Goal: Information Seeking & Learning: Check status

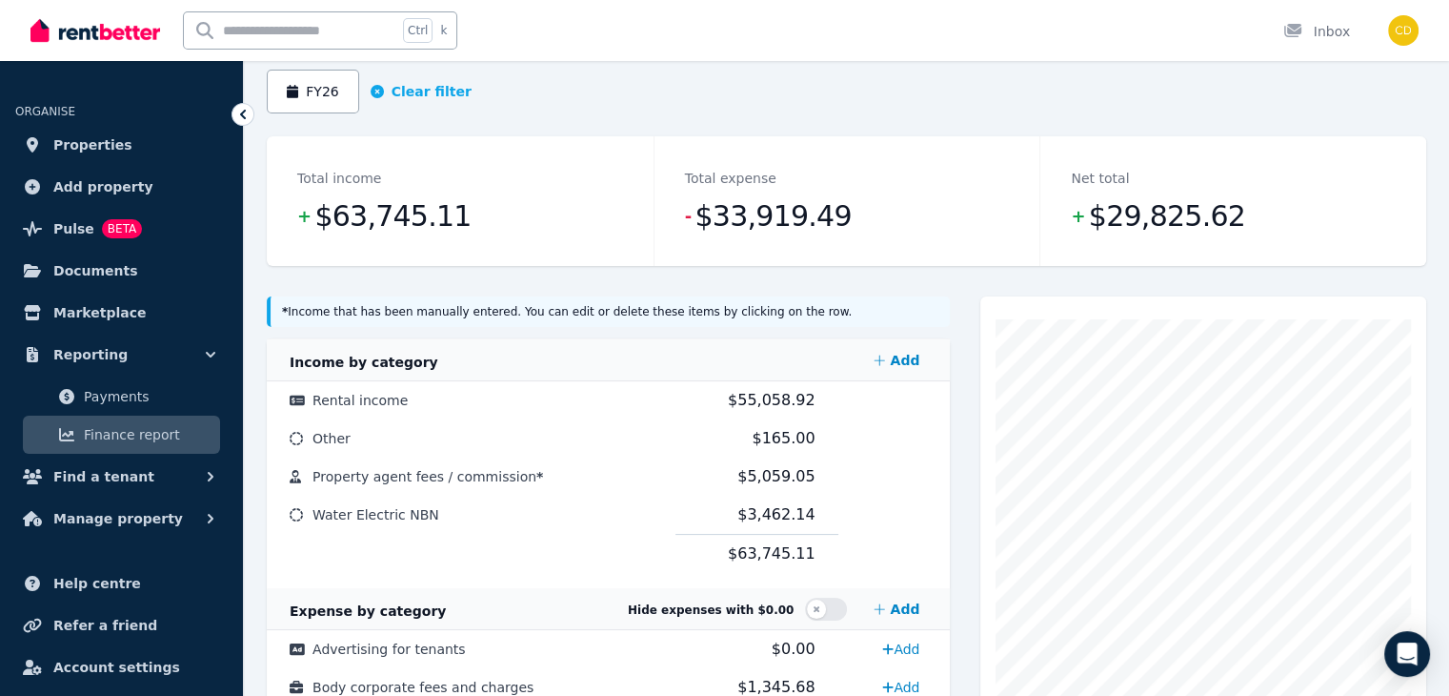
scroll to position [169, 0]
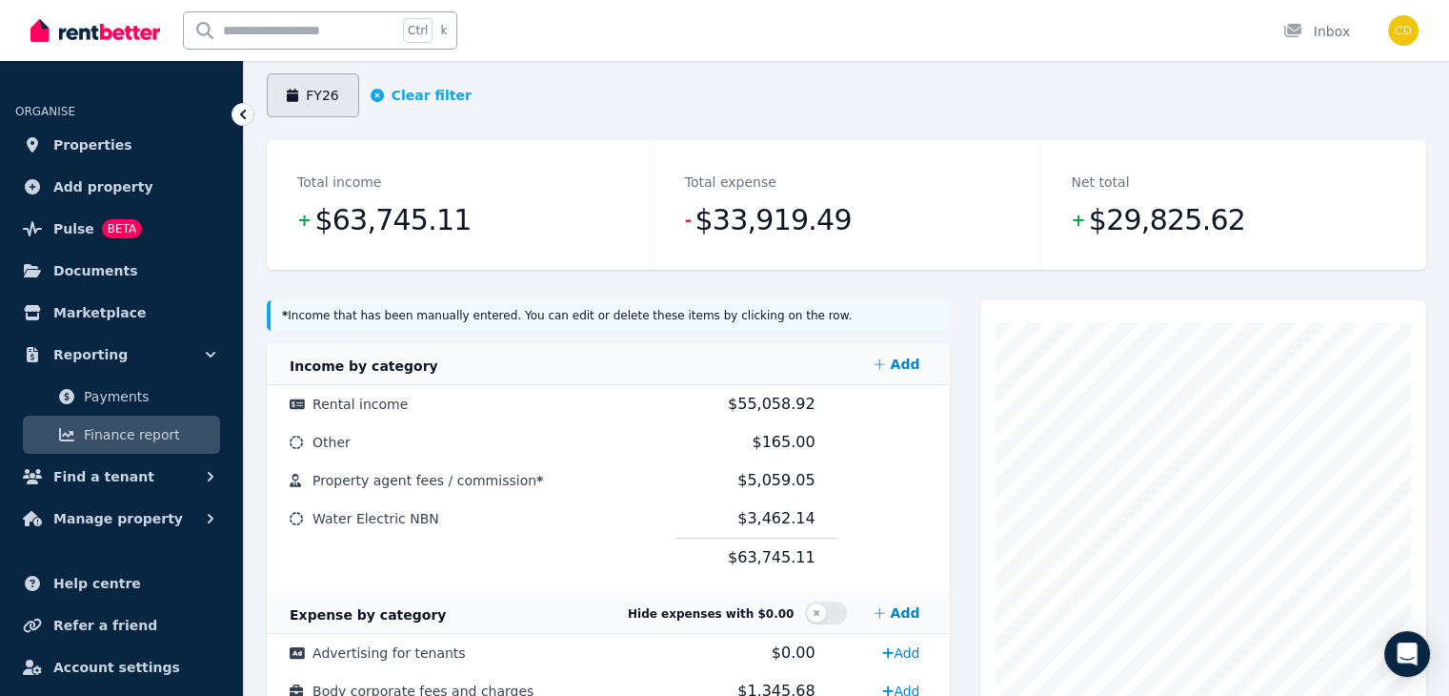
click at [328, 93] on button "FY26" at bounding box center [313, 95] width 92 height 44
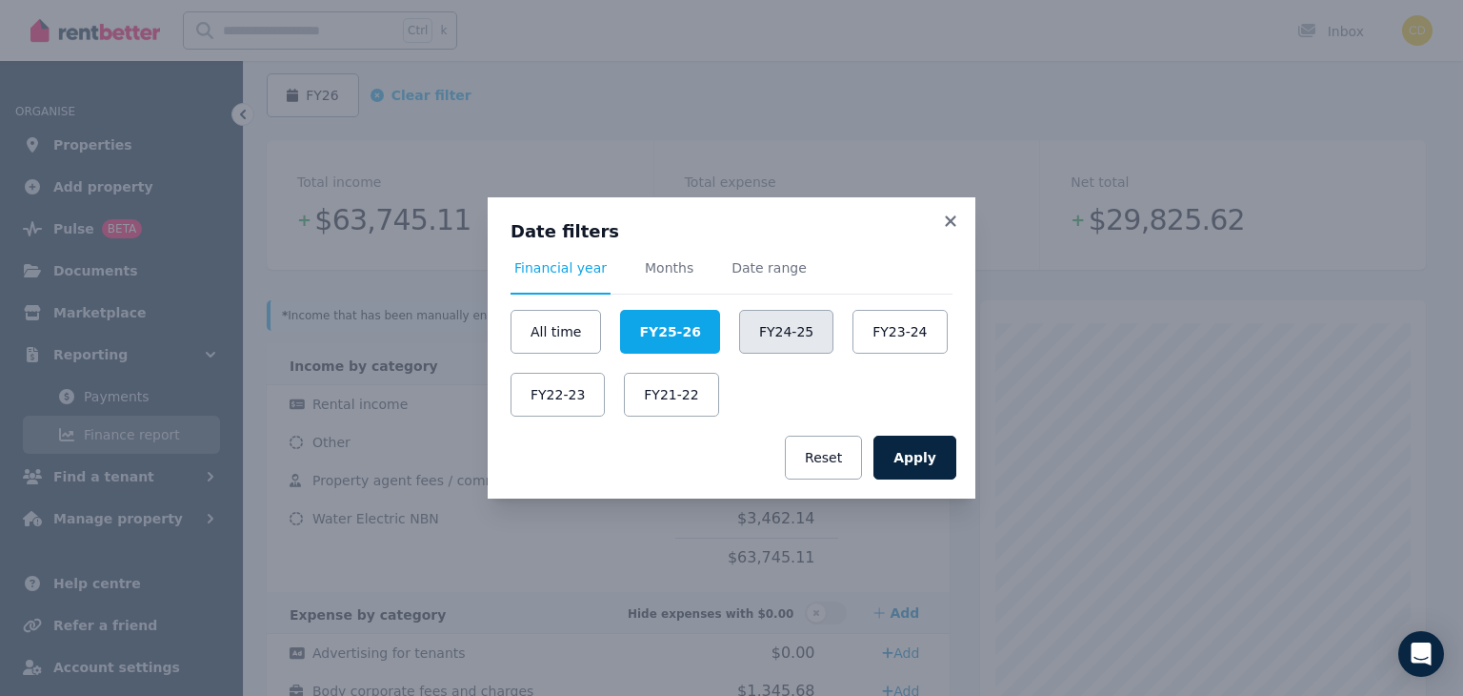
click at [755, 339] on button "FY24-25" at bounding box center [786, 332] width 94 height 44
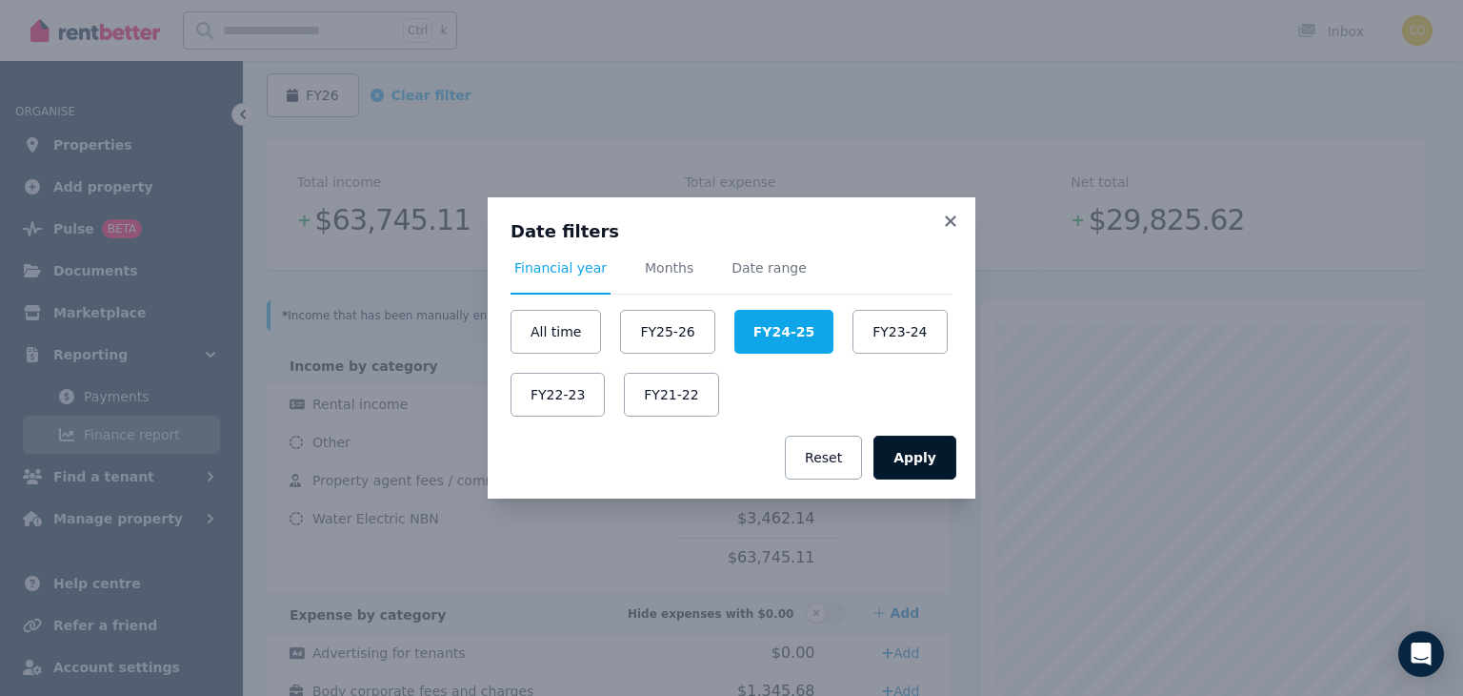
click at [920, 464] on button "Apply" at bounding box center [915, 457] width 83 height 44
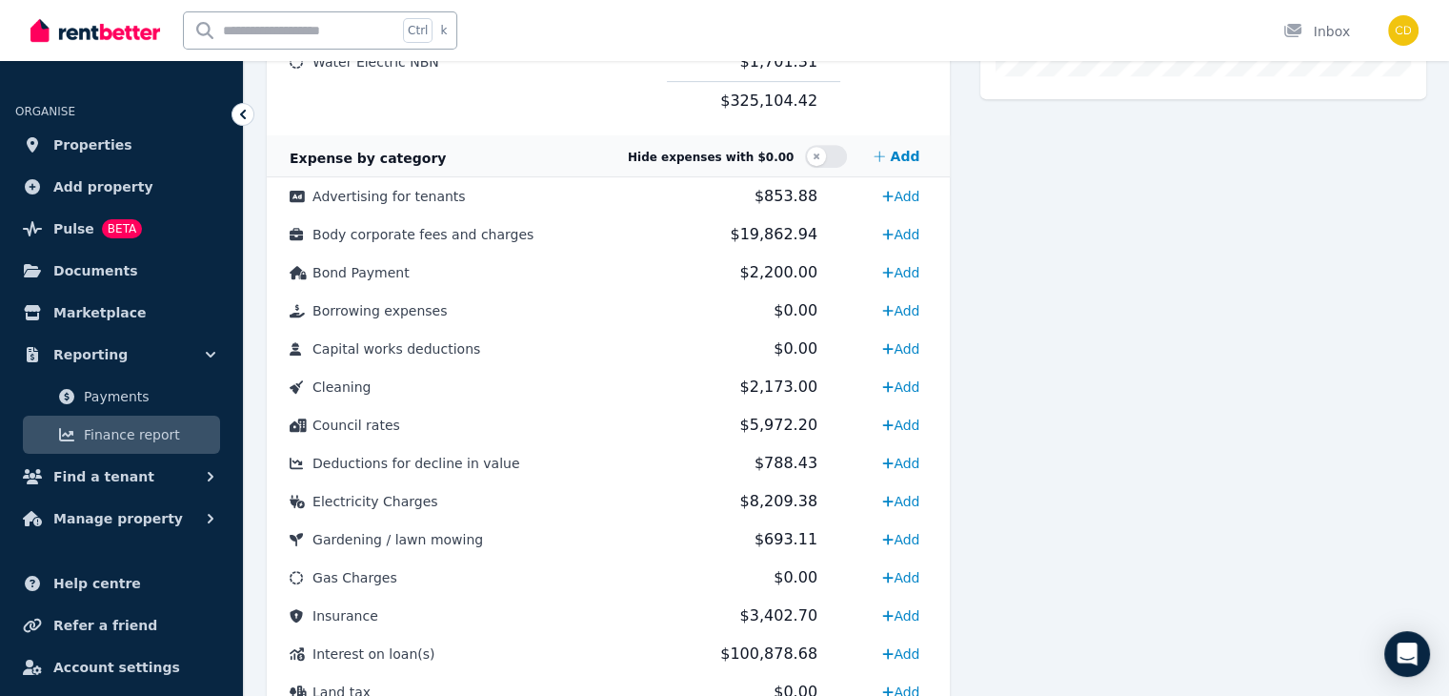
scroll to position [817, 0]
click at [835, 153] on button "button" at bounding box center [826, 154] width 42 height 23
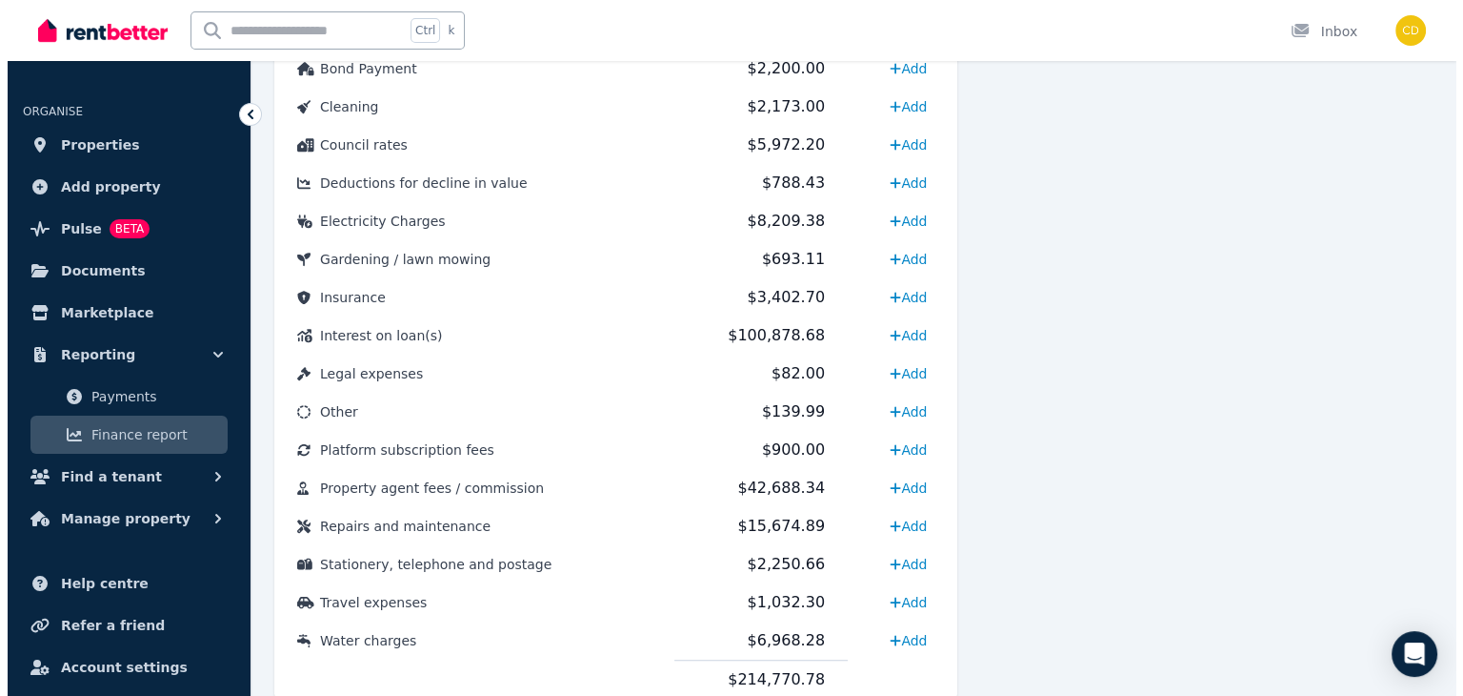
scroll to position [1021, 0]
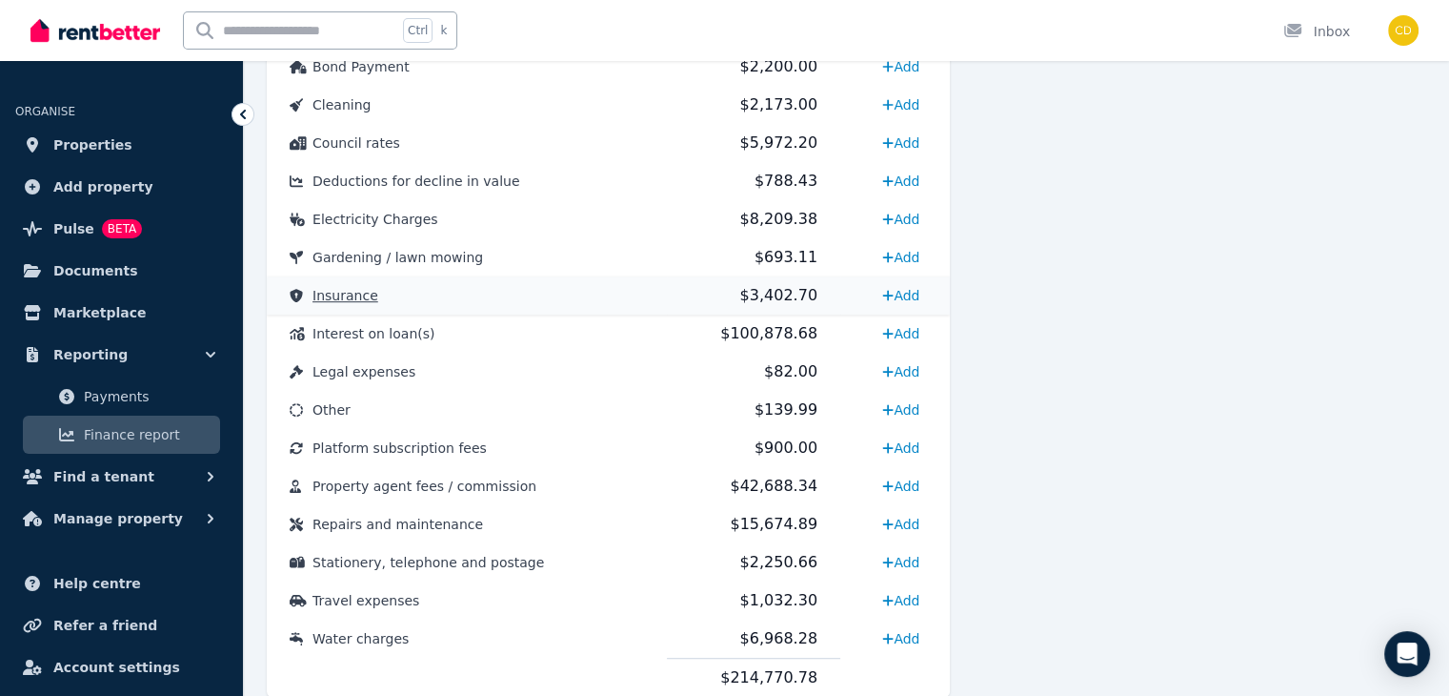
click at [345, 298] on span "Insurance" at bounding box center [346, 295] width 66 height 15
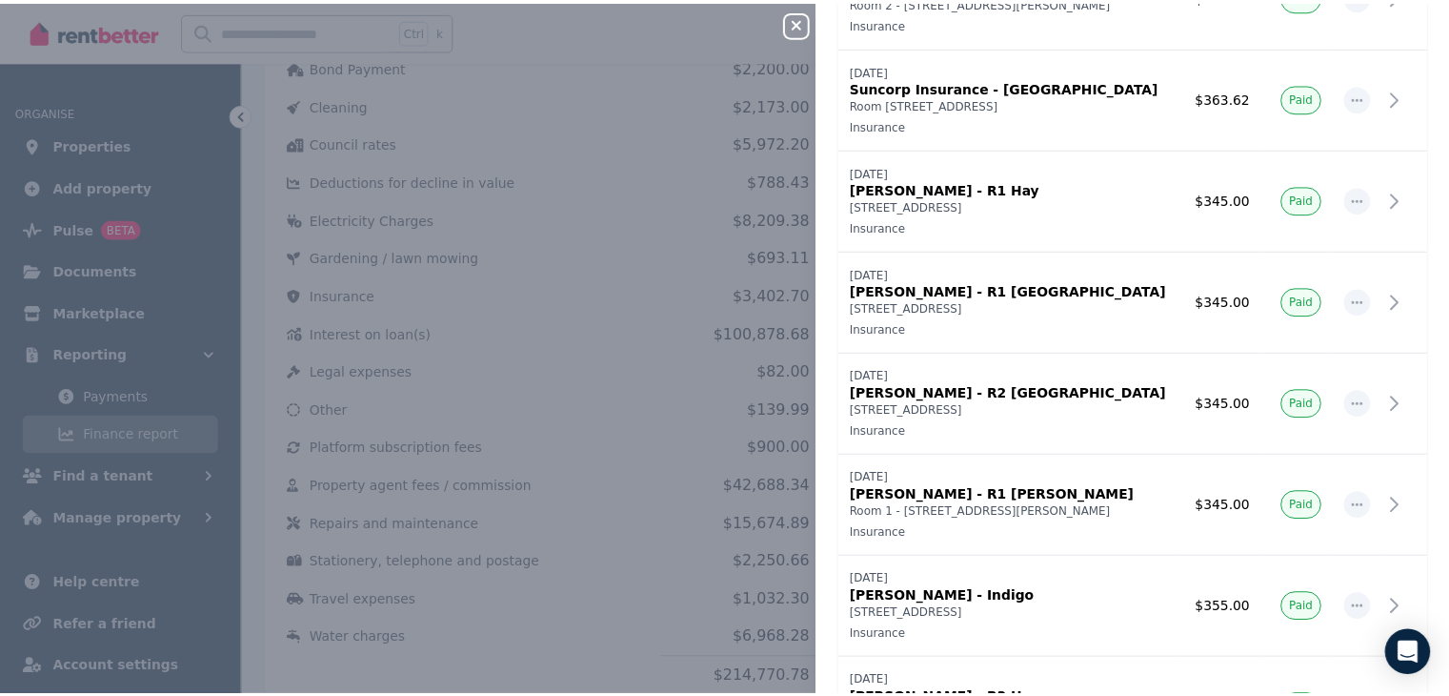
scroll to position [0, 0]
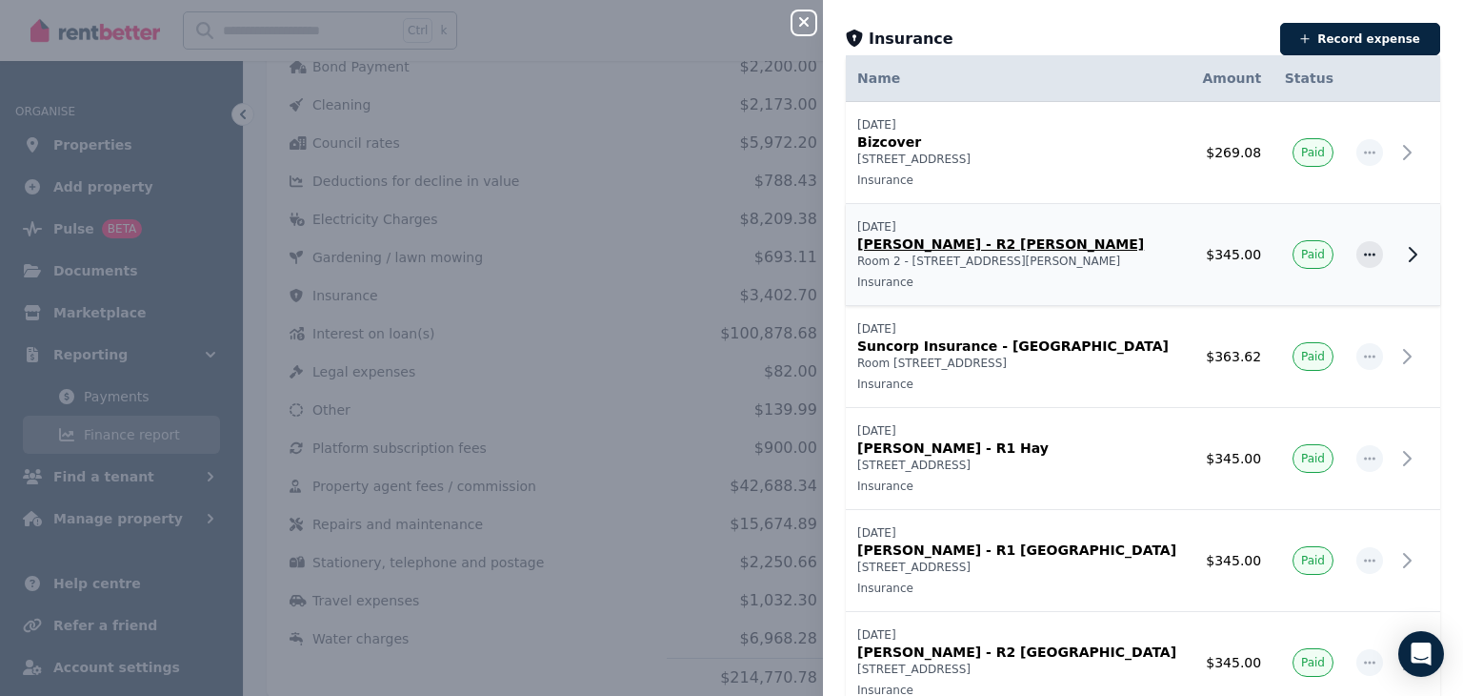
click at [953, 241] on p "[PERSON_NAME] - R2 [PERSON_NAME]" at bounding box center [1019, 243] width 322 height 19
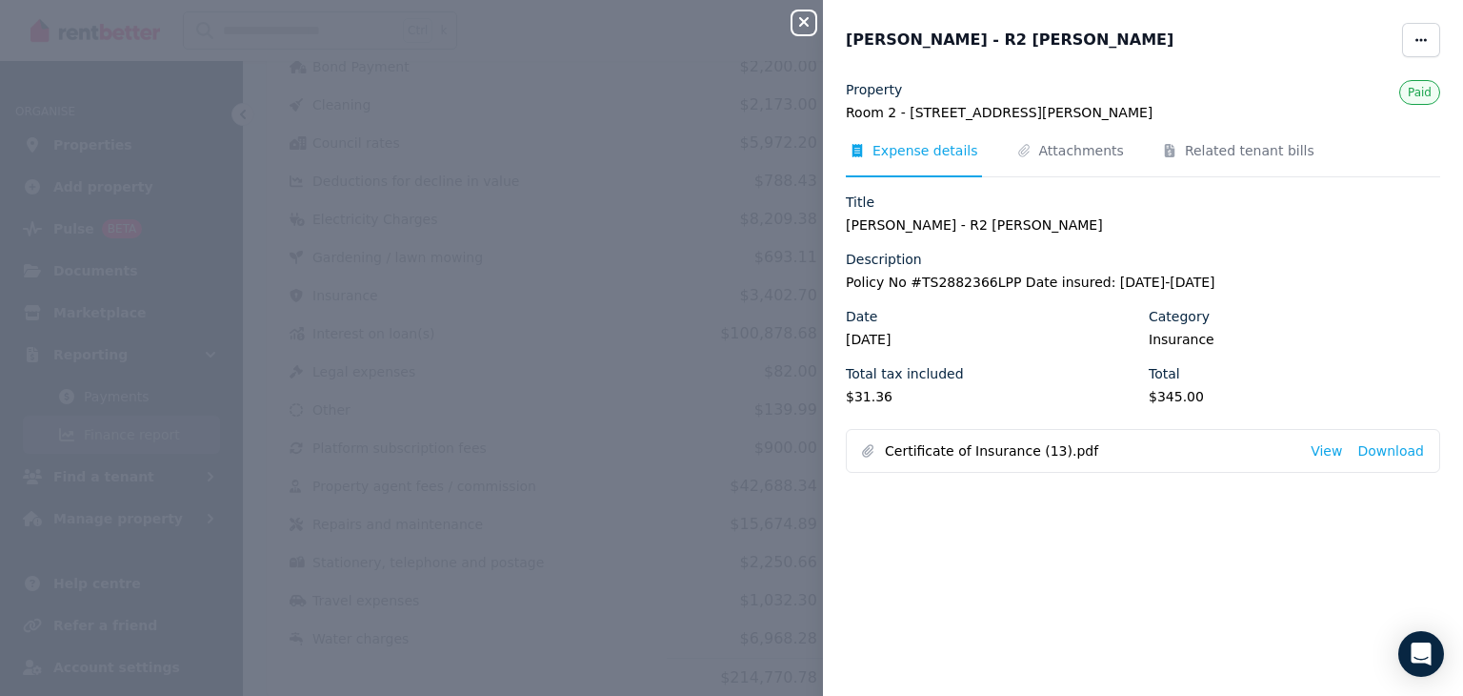
click at [1324, 459] on li "Certificate of Insurance (13).pdf View Download" at bounding box center [1143, 451] width 593 height 42
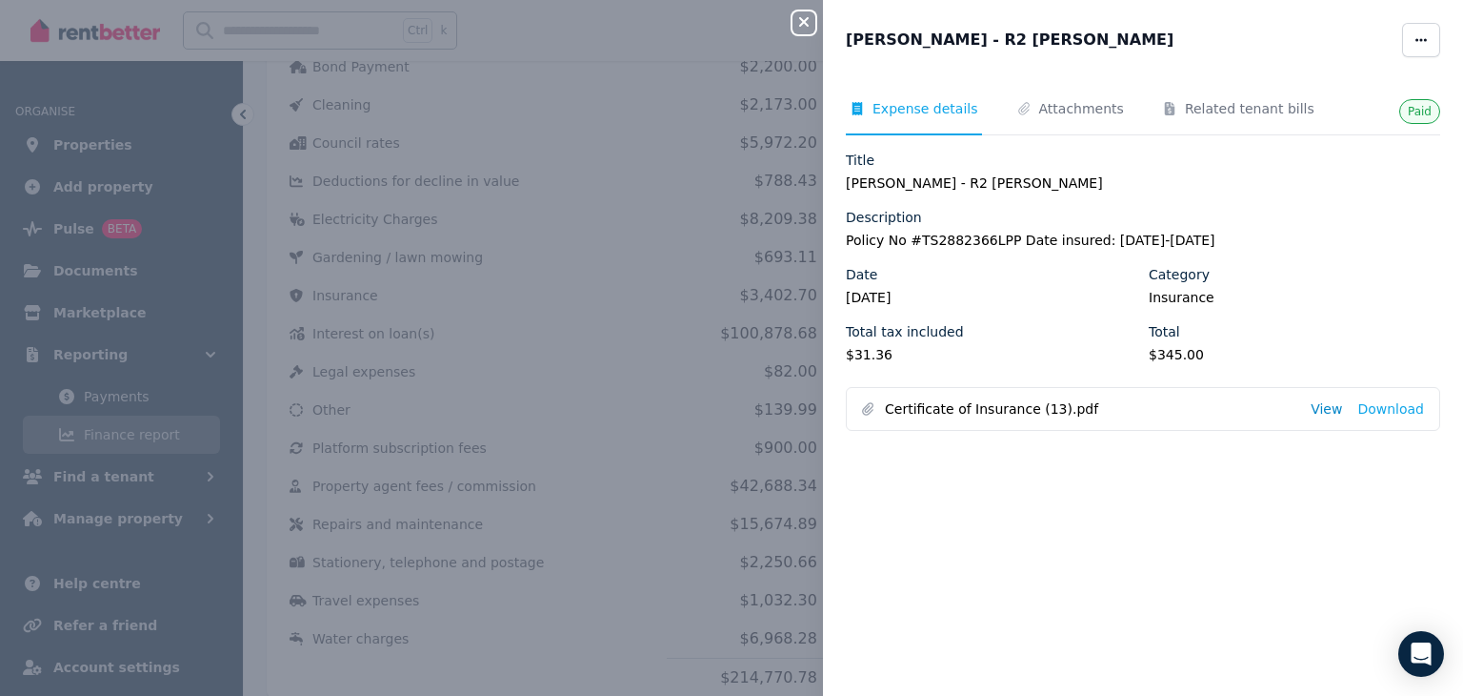
click at [1316, 410] on link "View" at bounding box center [1326, 408] width 31 height 19
click at [622, 190] on div "Close panel [PERSON_NAME] - R2 [PERSON_NAME] Paid Expense details Attachments R…" at bounding box center [731, 348] width 1463 height 696
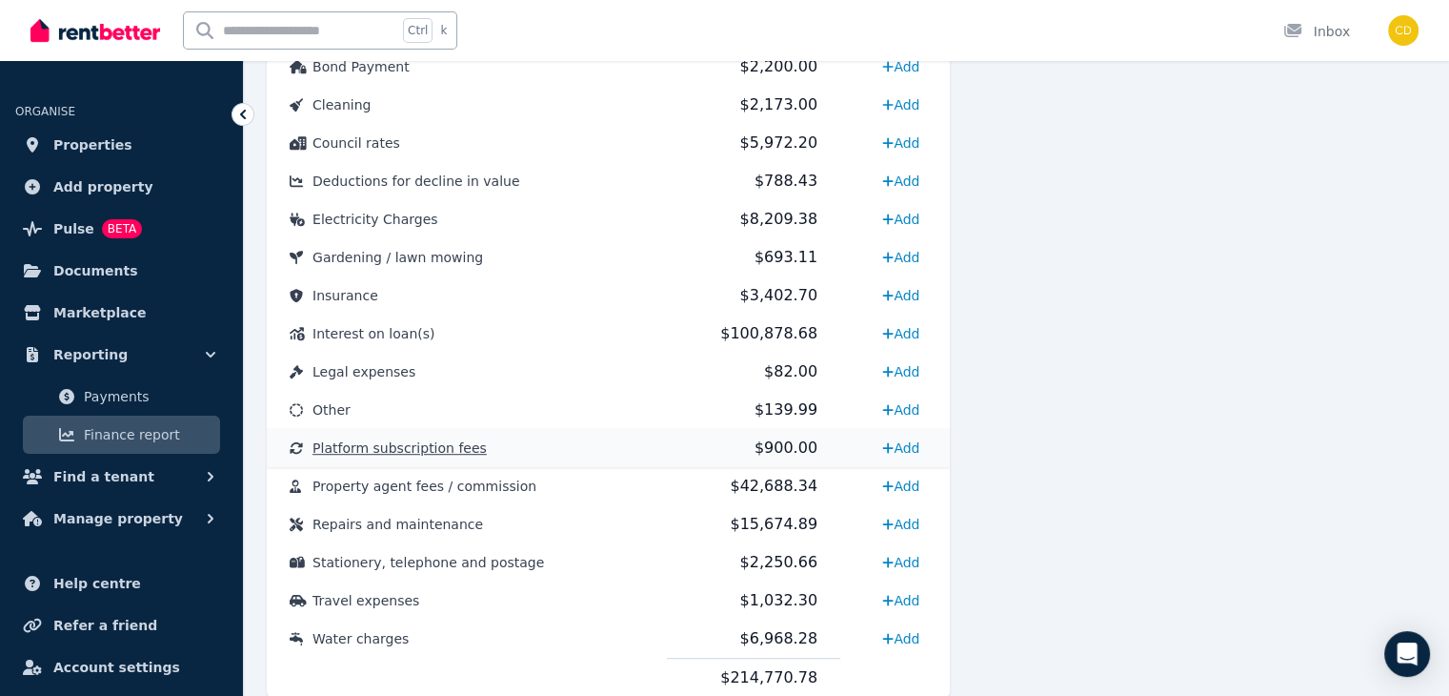
click at [400, 450] on span "Platform subscription fees" at bounding box center [400, 447] width 174 height 15
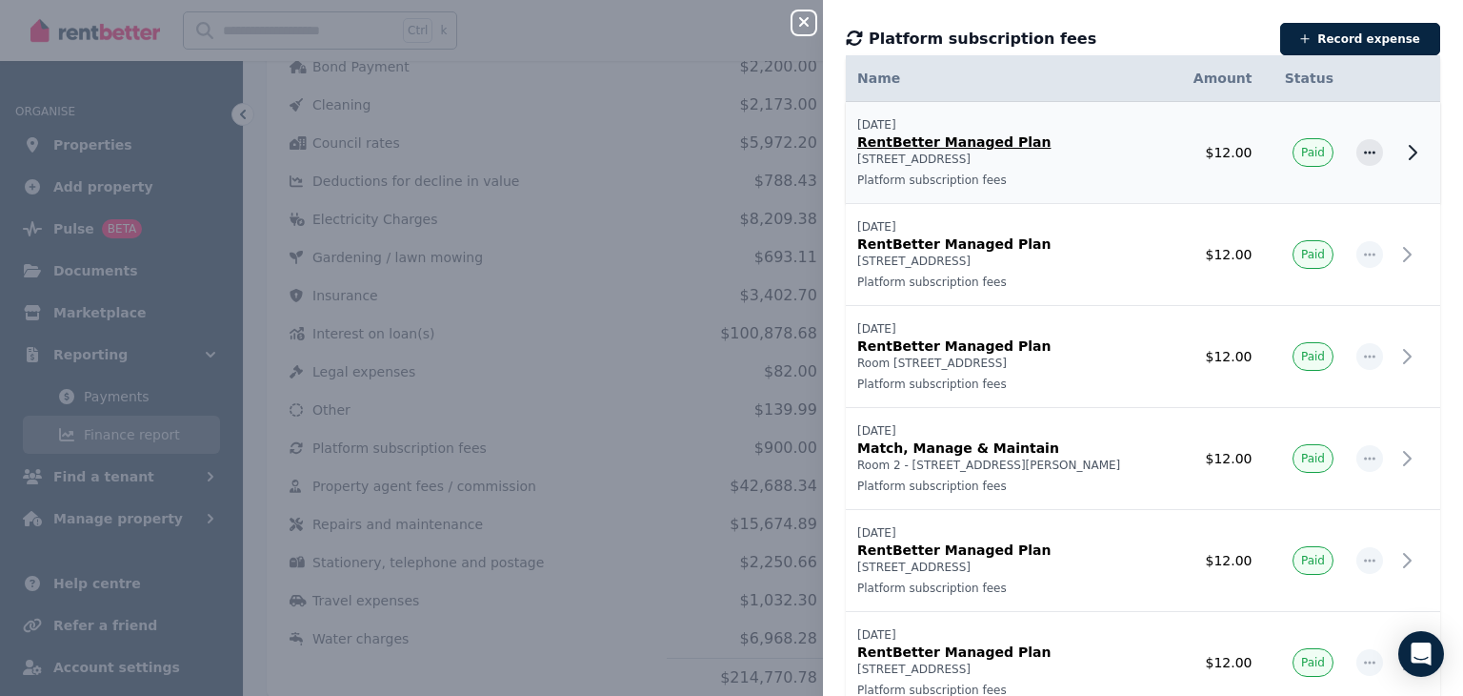
click at [938, 143] on p "RentBetter Managed Plan" at bounding box center [1009, 141] width 302 height 19
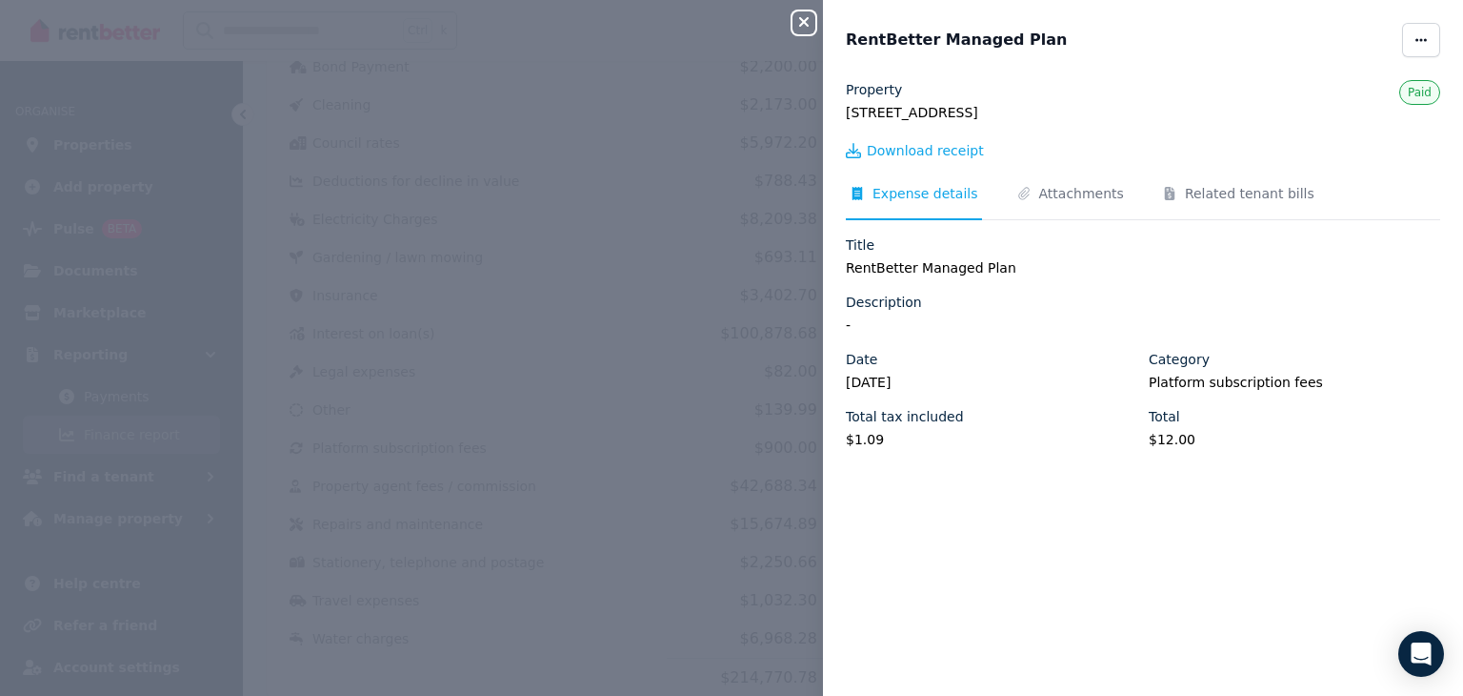
click at [800, 18] on icon "button" at bounding box center [804, 21] width 23 height 15
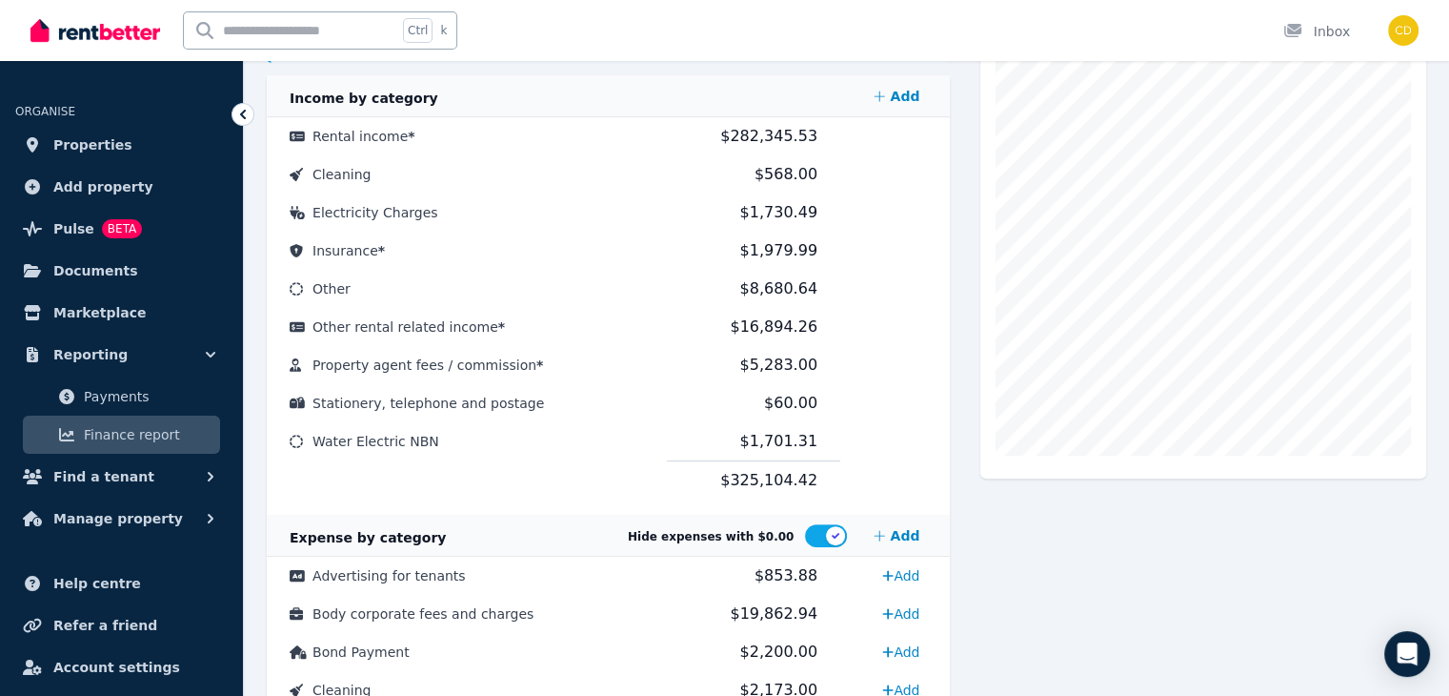
scroll to position [419, 0]
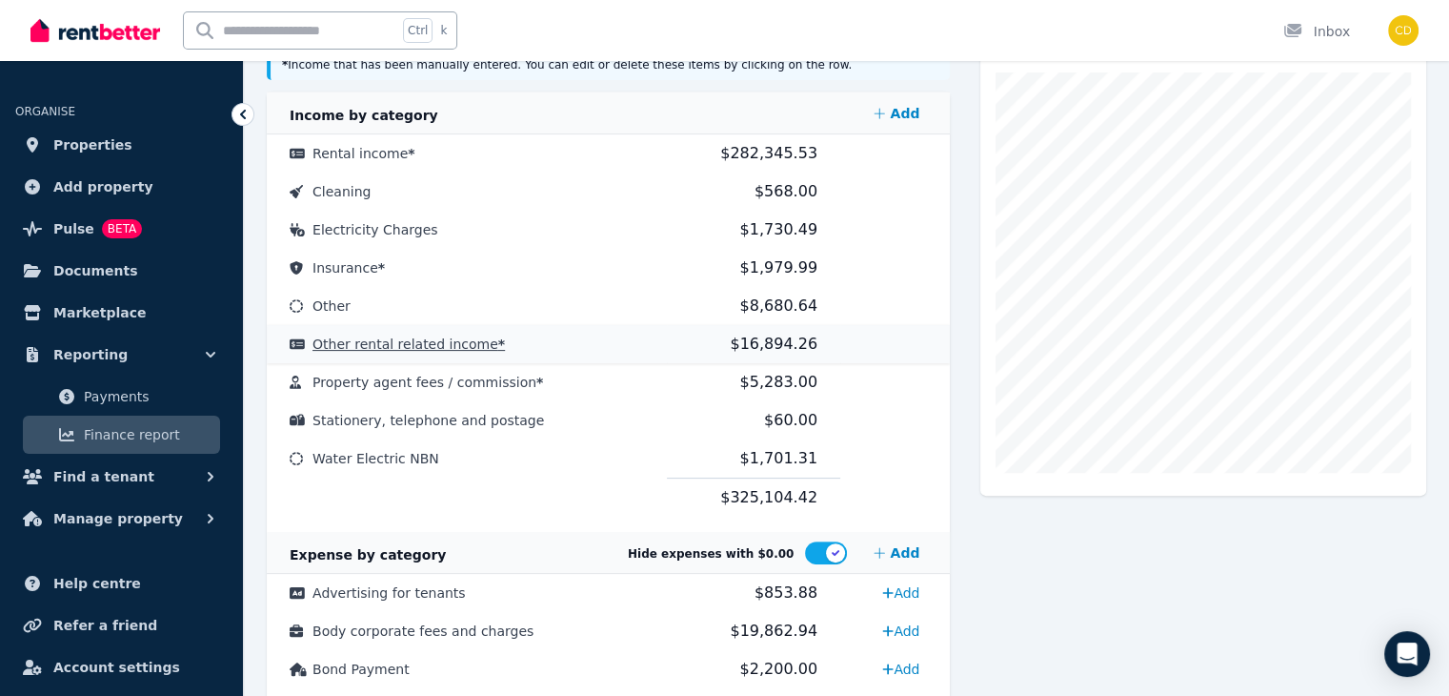
click at [419, 339] on span "Other rental related income *" at bounding box center [409, 343] width 192 height 15
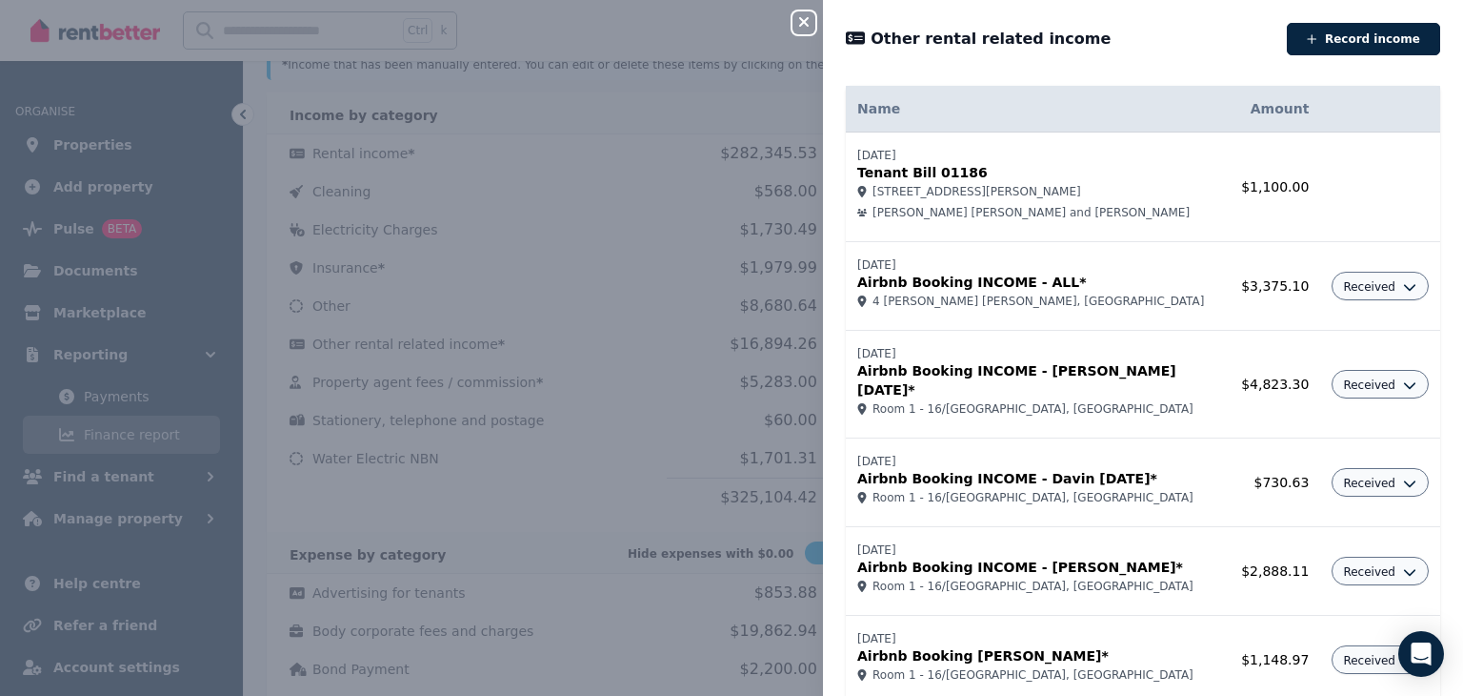
click at [905, 170] on p "Tenant Bill 01186" at bounding box center [1038, 172] width 361 height 19
click at [938, 175] on p "Tenant Bill 01186" at bounding box center [1038, 172] width 361 height 19
click at [939, 176] on p "Tenant Bill 01186" at bounding box center [1038, 172] width 361 height 19
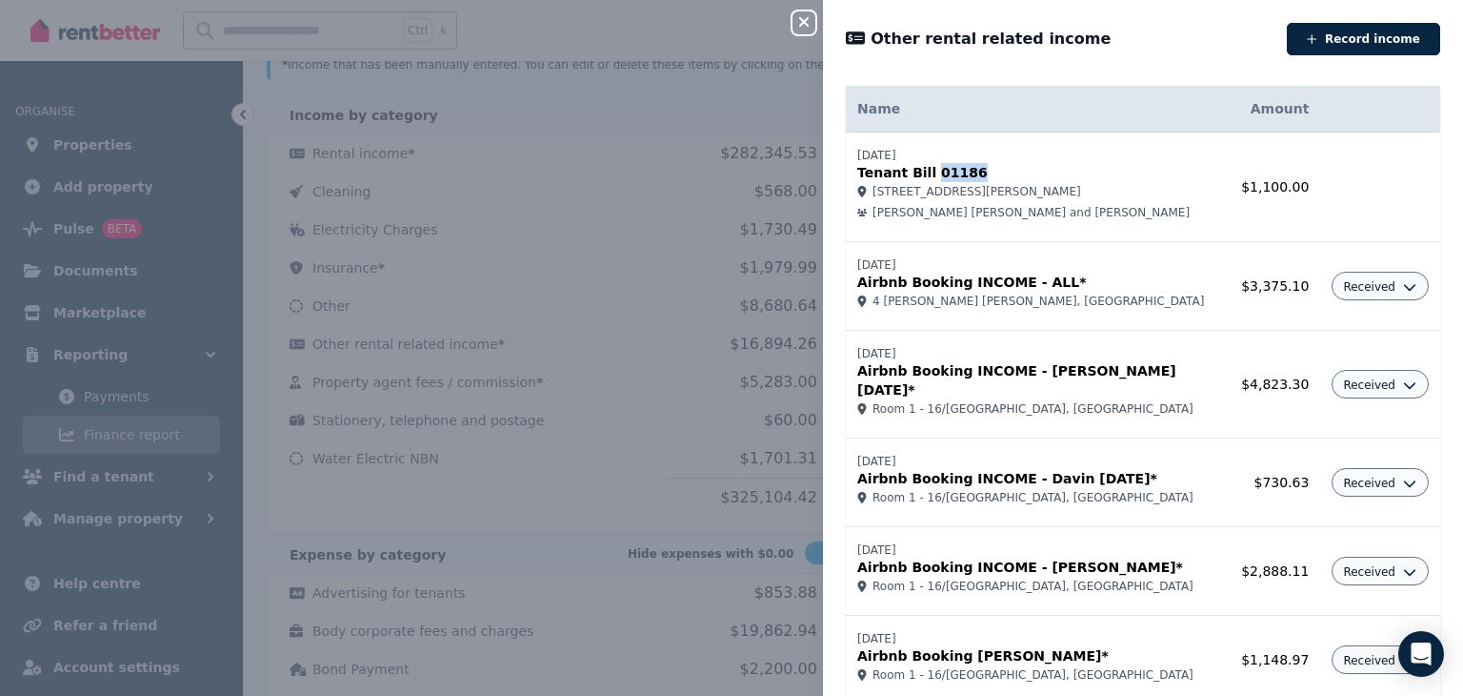
click at [939, 176] on p "Tenant Bill 01186" at bounding box center [1038, 172] width 361 height 19
copy p "01186"
click at [800, 22] on icon "button" at bounding box center [804, 21] width 23 height 15
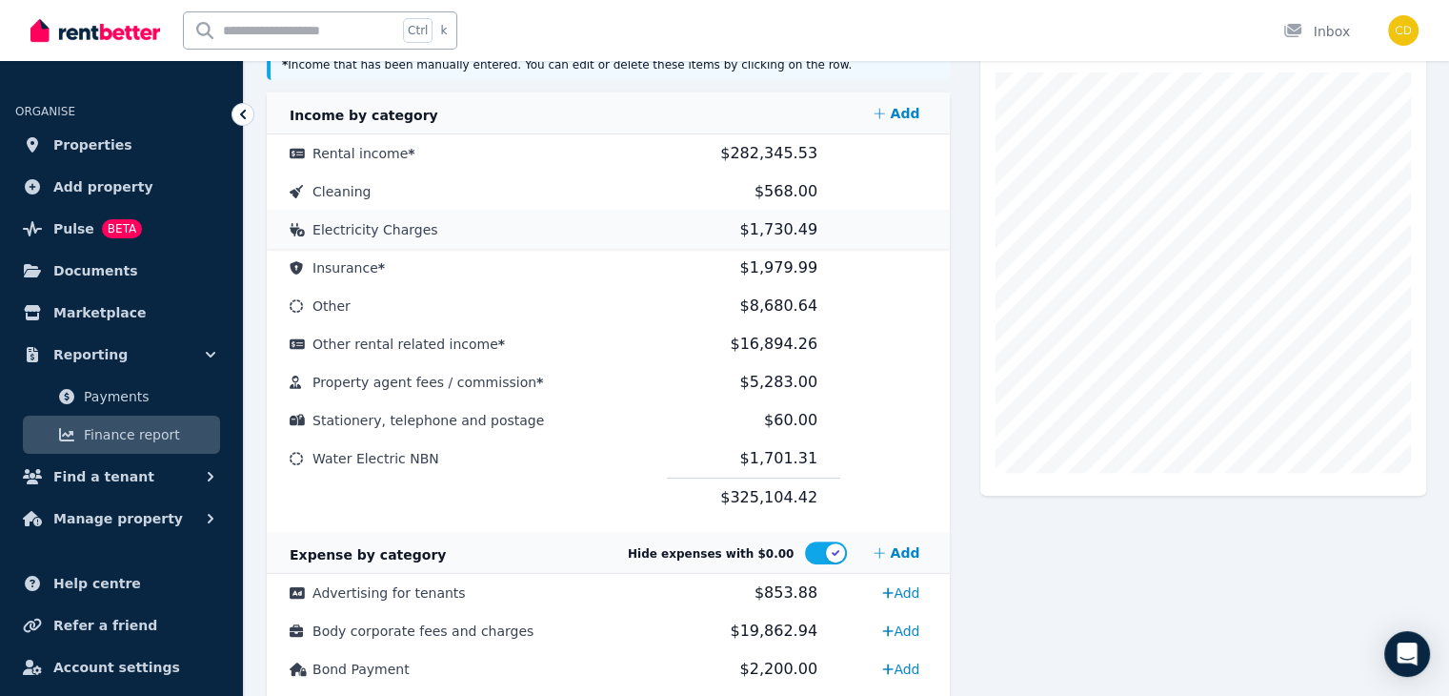
click at [766, 227] on span "$1,730.49" at bounding box center [778, 229] width 77 height 18
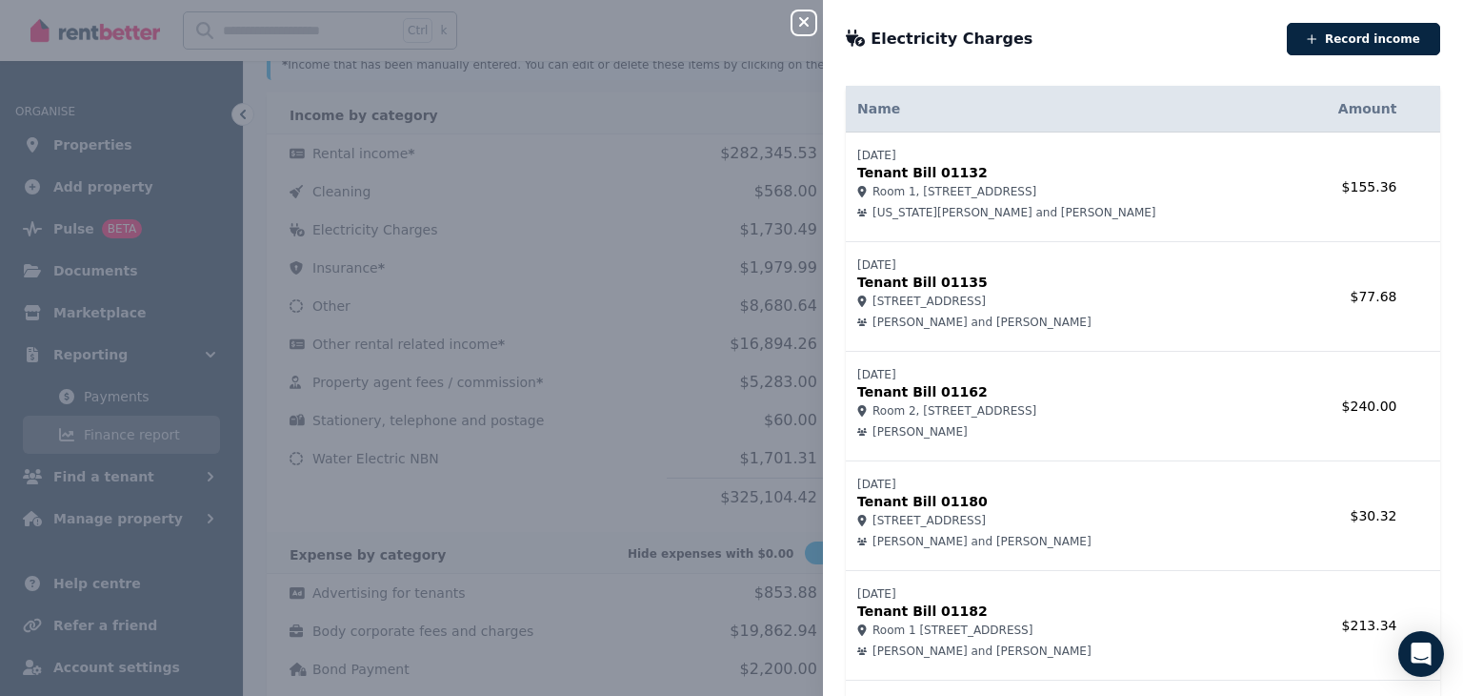
click at [798, 24] on icon "button" at bounding box center [804, 21] width 23 height 15
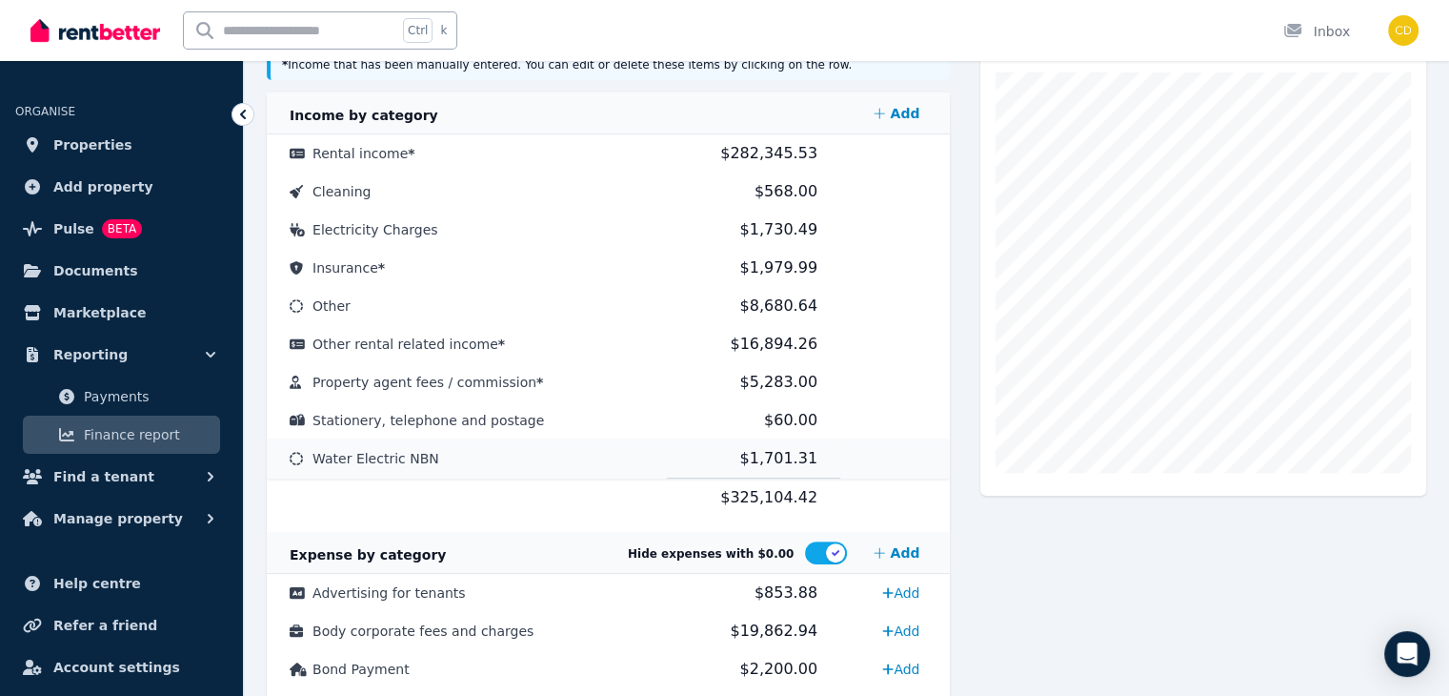
click at [763, 460] on span "$1,701.31" at bounding box center [778, 458] width 77 height 18
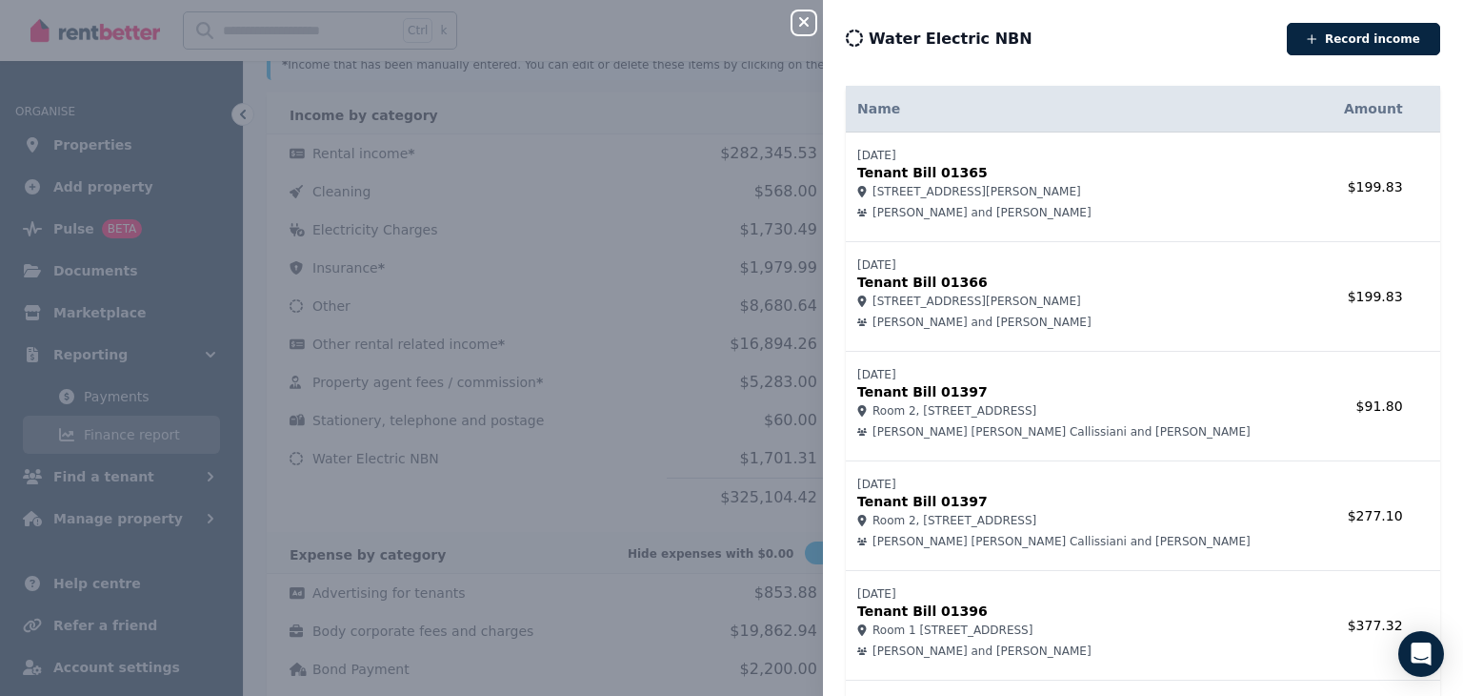
drag, startPoint x: 801, startPoint y: 19, endPoint x: 766, endPoint y: 67, distance: 59.3
drag, startPoint x: 766, startPoint y: 67, endPoint x: 807, endPoint y: 23, distance: 60.0
click at [807, 23] on icon "button" at bounding box center [804, 21] width 23 height 15
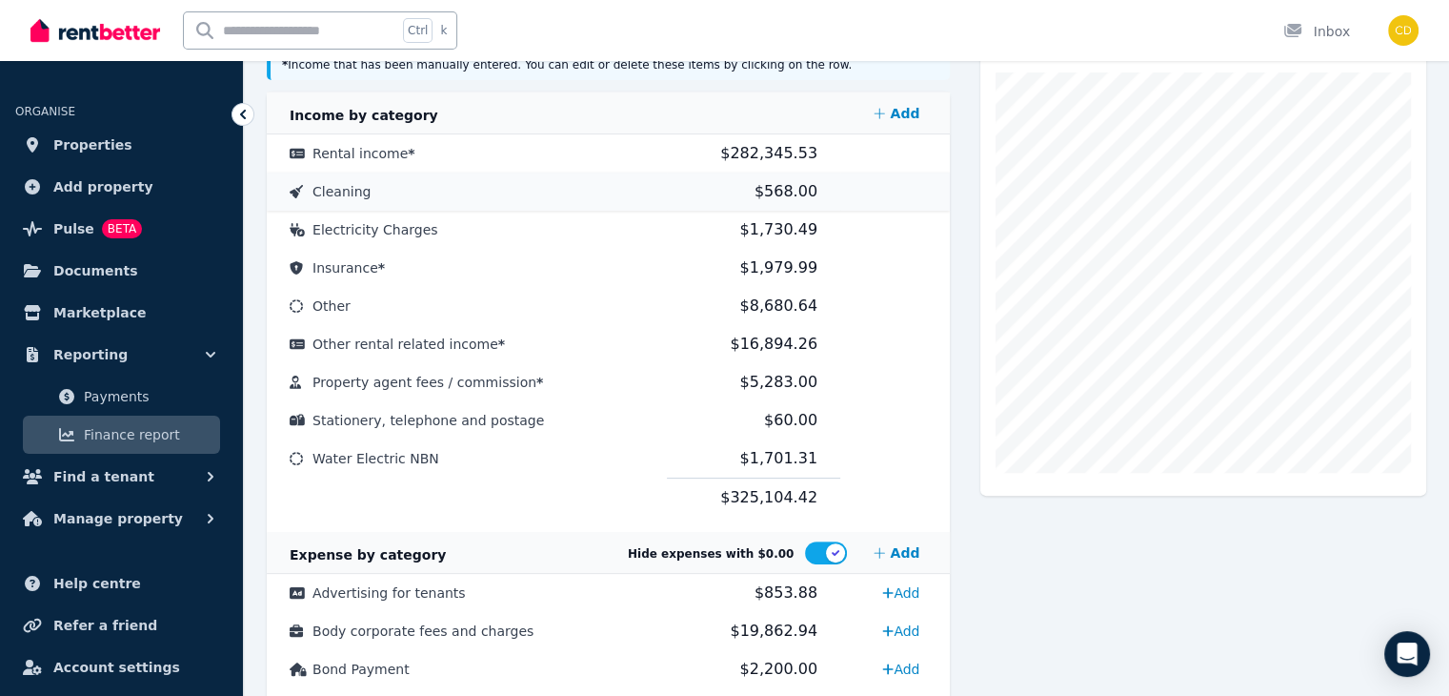
click at [772, 185] on span "$568.00" at bounding box center [786, 191] width 63 height 18
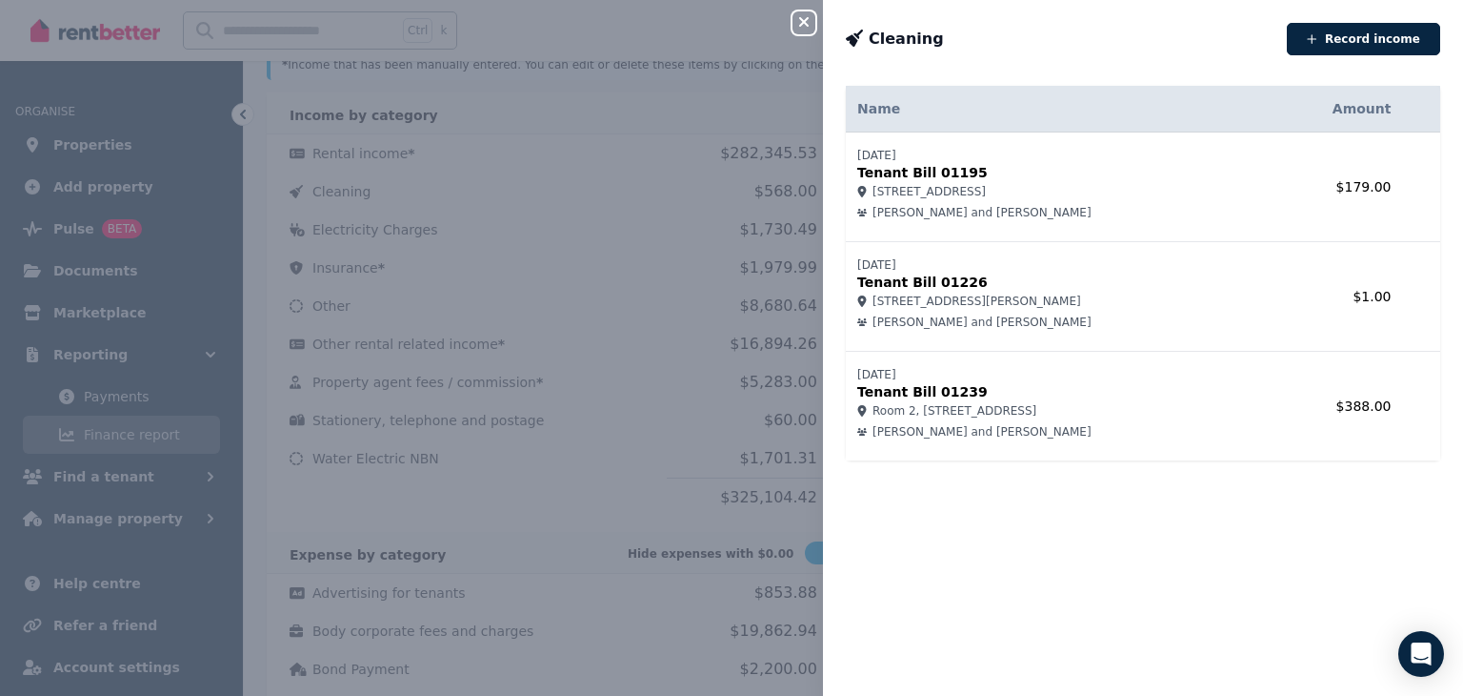
click at [808, 25] on icon "button" at bounding box center [804, 21] width 23 height 15
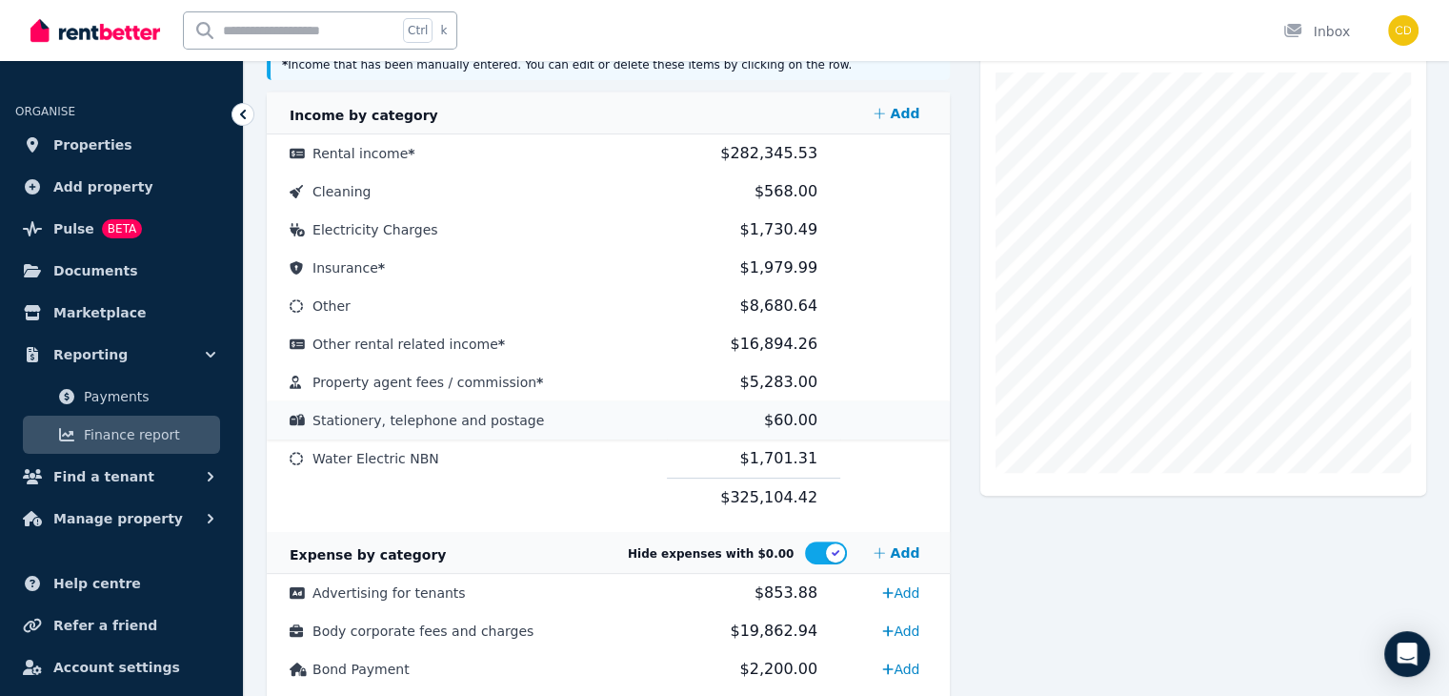
click at [775, 421] on span "$60.00" at bounding box center [790, 420] width 53 height 18
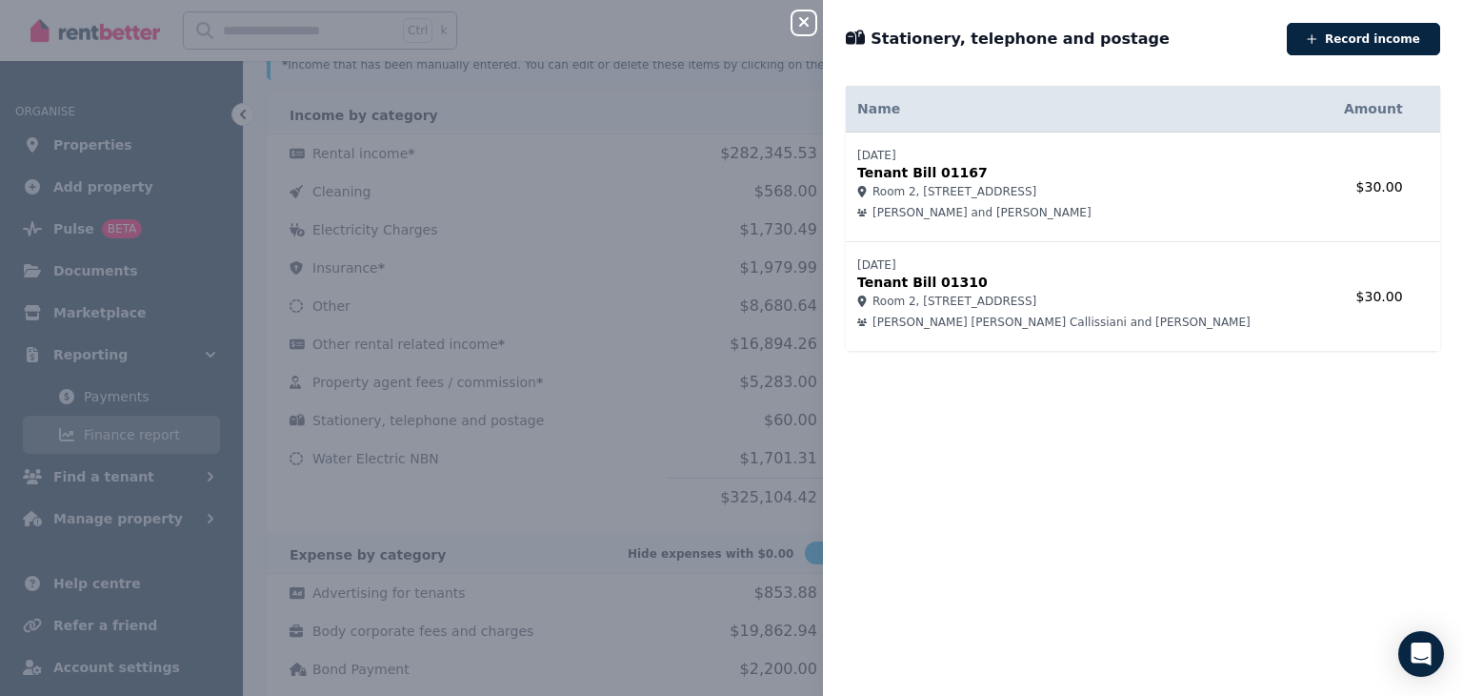
click at [800, 14] on button "Close panel" at bounding box center [804, 22] width 23 height 23
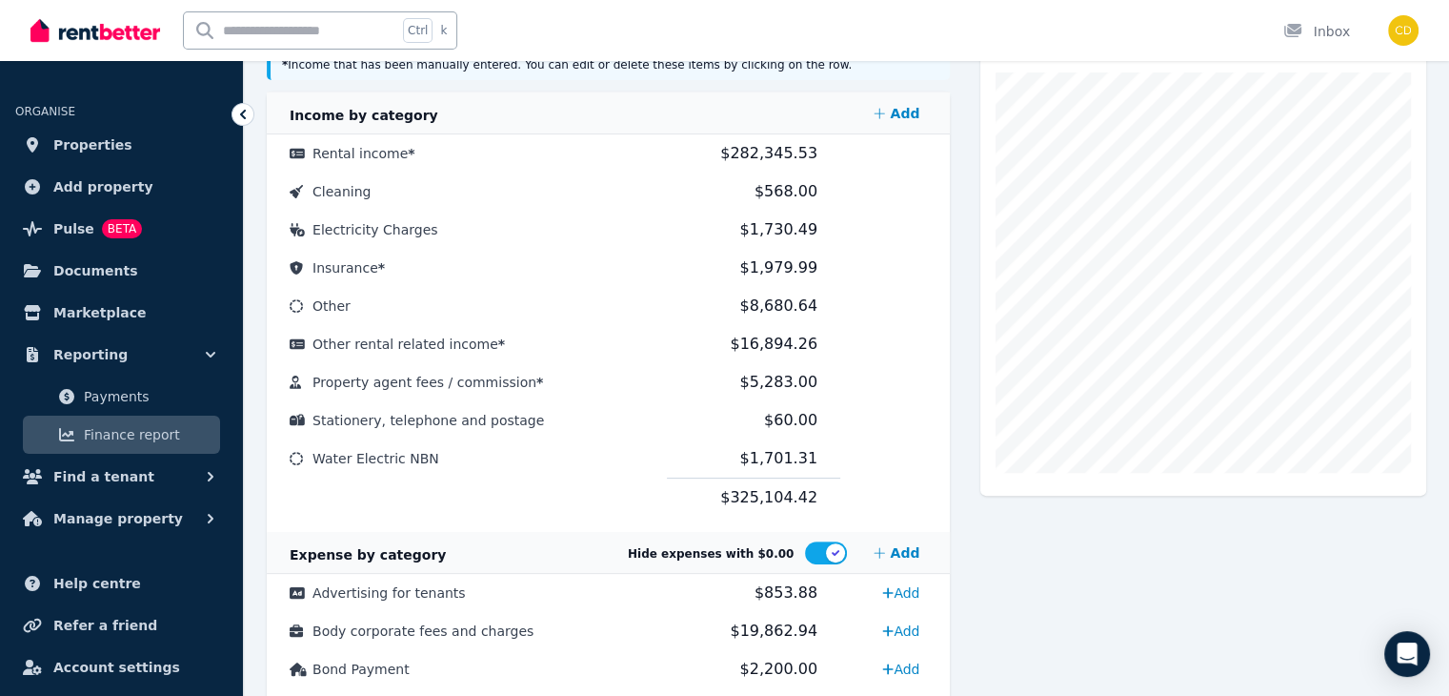
click at [756, 492] on span "$325,104.42" at bounding box center [768, 497] width 97 height 18
click at [766, 146] on span "$282,345.53" at bounding box center [768, 153] width 97 height 18
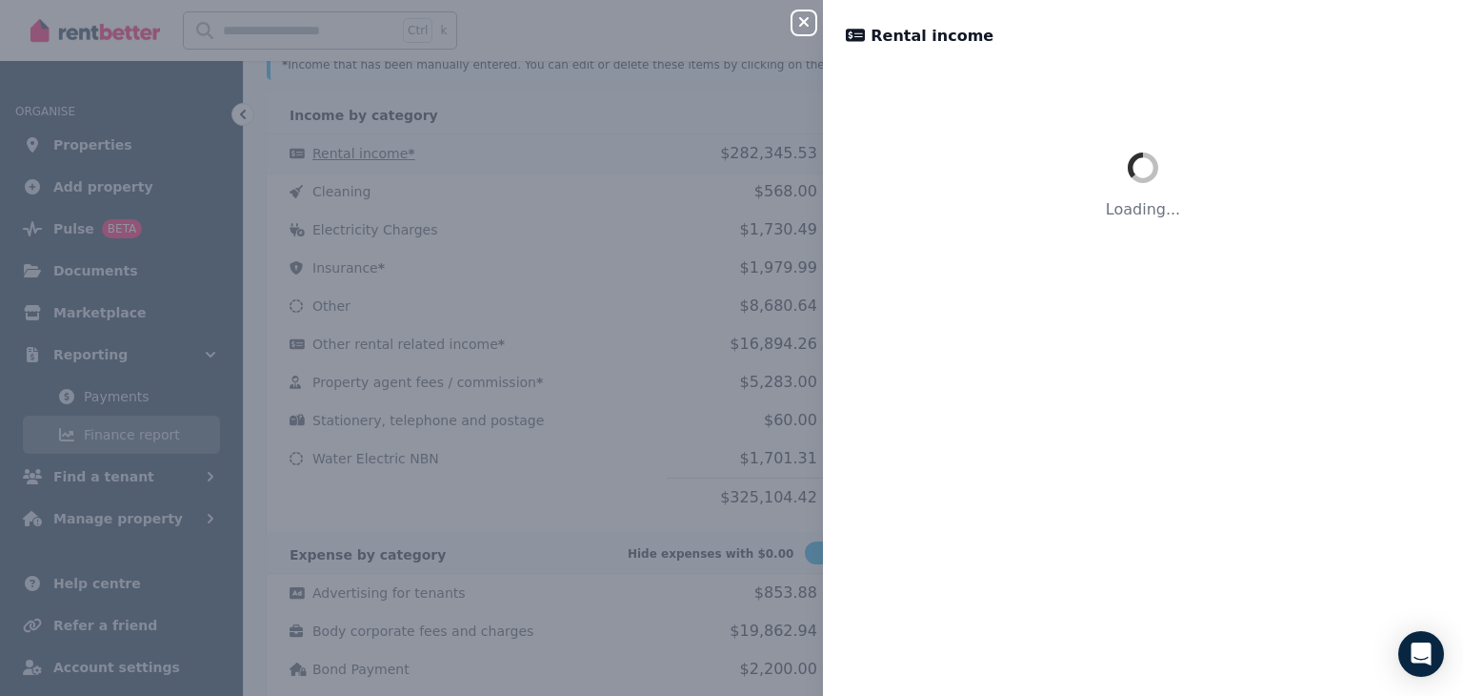
click at [766, 146] on div "Close panel Rental income Loading..." at bounding box center [731, 348] width 1463 height 696
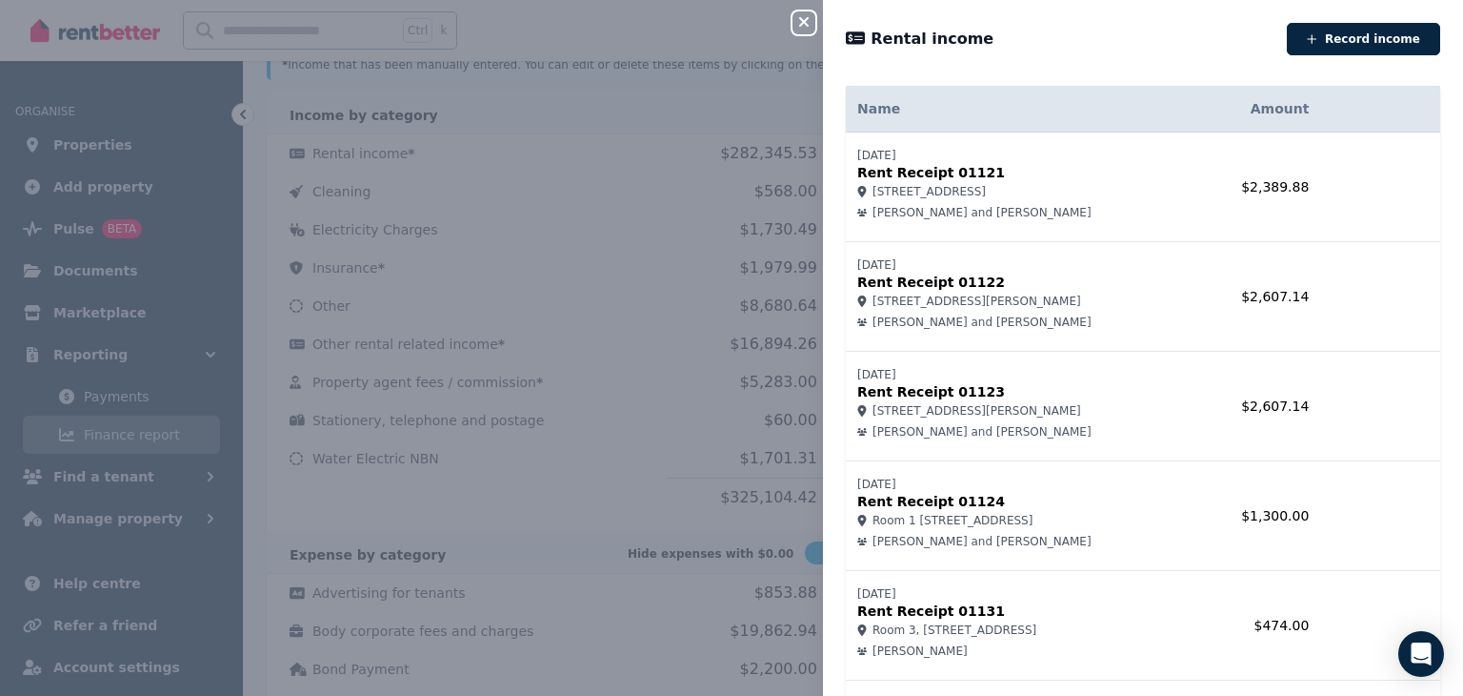
click at [804, 21] on icon "button" at bounding box center [804, 21] width 23 height 15
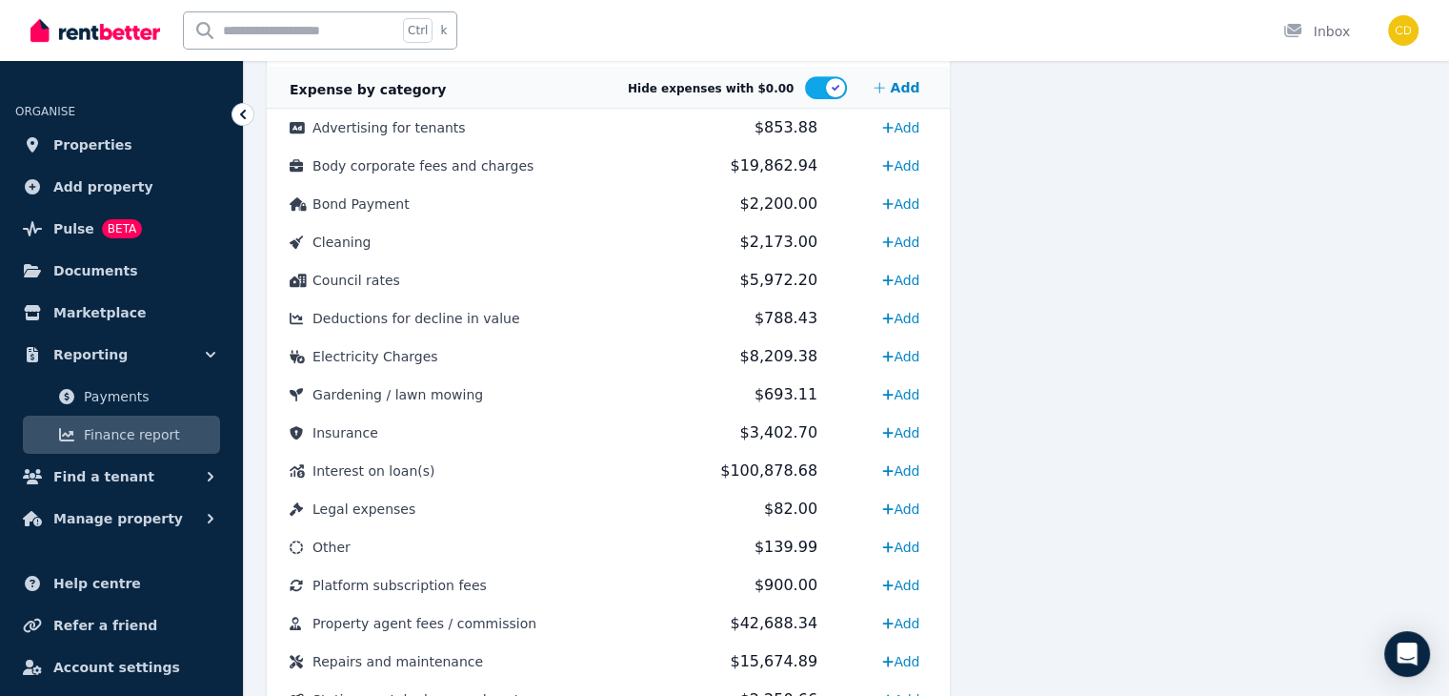
scroll to position [883, 0]
